Goal: Information Seeking & Learning: Learn about a topic

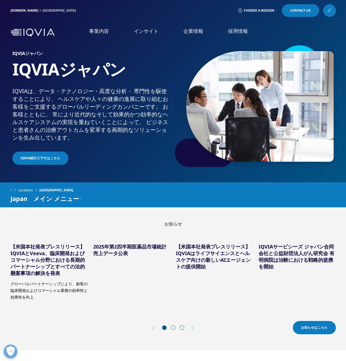
click at [29, 110] on link "市場データ" at bounding box center [24, 113] width 21 height 6
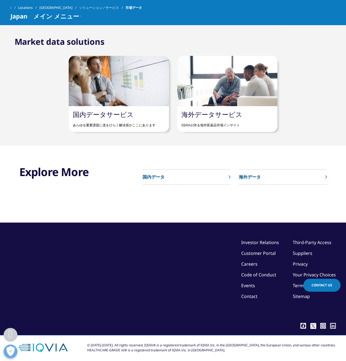
scroll to position [302, 0]
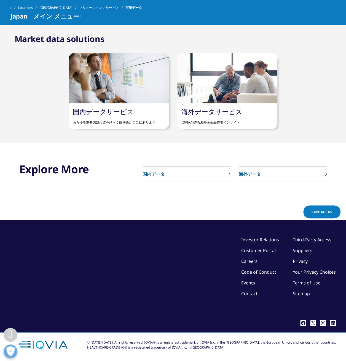
click at [114, 111] on link "国内データサービス" at bounding box center [103, 111] width 61 height 9
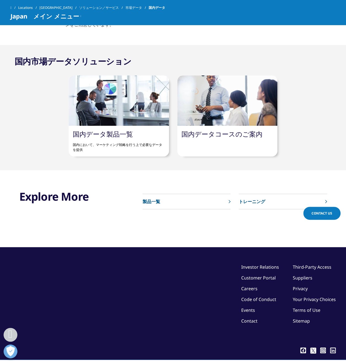
scroll to position [276, 0]
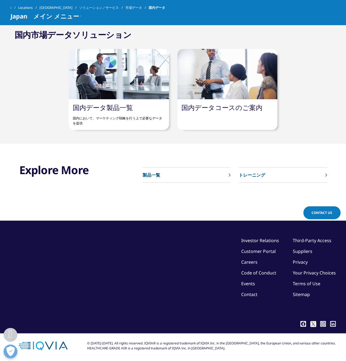
click at [182, 108] on link "国内データコースのご案内" at bounding box center [222, 107] width 81 height 9
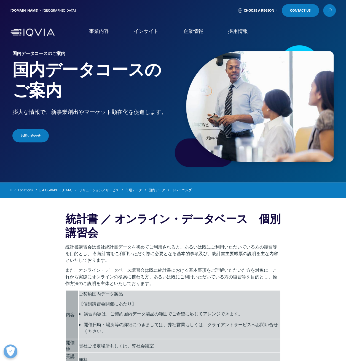
click at [181, 33] on li "企業情報 企業情報 概要 IQVIA Connected Intelligence アクセス 社会貢献活動 お知らせ 個人情報保護方針 品質・情報セキュリティ…" at bounding box center [193, 37] width 45 height 18
click at [187, 35] on link "企業情報" at bounding box center [194, 31] width 20 height 7
click at [194, 32] on link "企業情報" at bounding box center [194, 31] width 20 height 7
click at [102, 245] on p "統計書講習会は当社統計書データを初めてご利用される方、あるいは既にご利用いただいている方の復習等を目的とし、 各統計書をご利用いただく際に必要となる基本的事項…" at bounding box center [173, 254] width 216 height 23
click at [22, 222] on section "統計書 ／ オンライン・データベース　個別講習会 統計書講習会は当社統計書データを初めてご利用される方、あるいは既にご利用いただいている方の復習等を目的とし、…" at bounding box center [173, 289] width 346 height 182
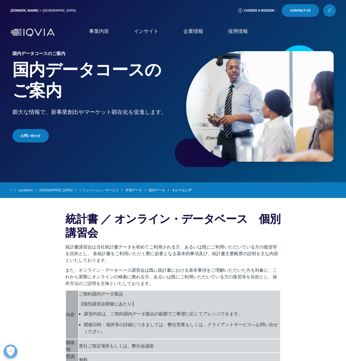
click at [29, 212] on section "統計書 ／ オンライン・データベース　個別講習会 統計書講習会は当社統計書データを初めてご利用される方、あるいは既にご利用いただいている方の復習等を目的とし、…" at bounding box center [173, 289] width 346 height 182
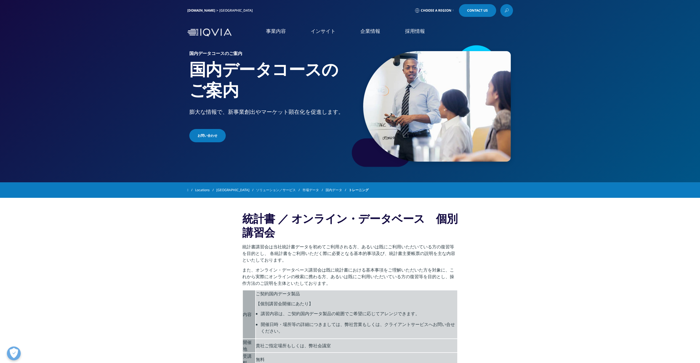
click at [269, 259] on p "統計書講習会は当社統計書データを初めてご利用される方、あるいは既にご利用いただいている方の復習等を目的とし、 各統計書をご利用いただく際に必要となる基本的事項…" at bounding box center [350, 254] width 216 height 23
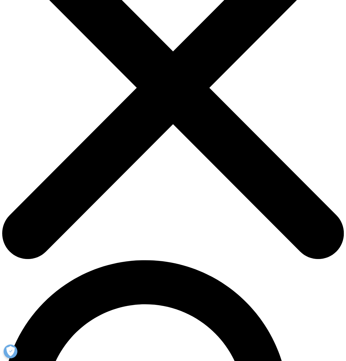
scroll to position [83, 0]
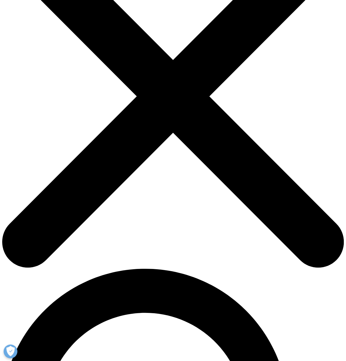
drag, startPoint x: 186, startPoint y: 140, endPoint x: 64, endPoint y: 100, distance: 128.6
copy div "National Sales Perspectives (NSP): Measures dollar and unit sales for pharmaceu…"
